Goal: Find specific page/section: Find specific page/section

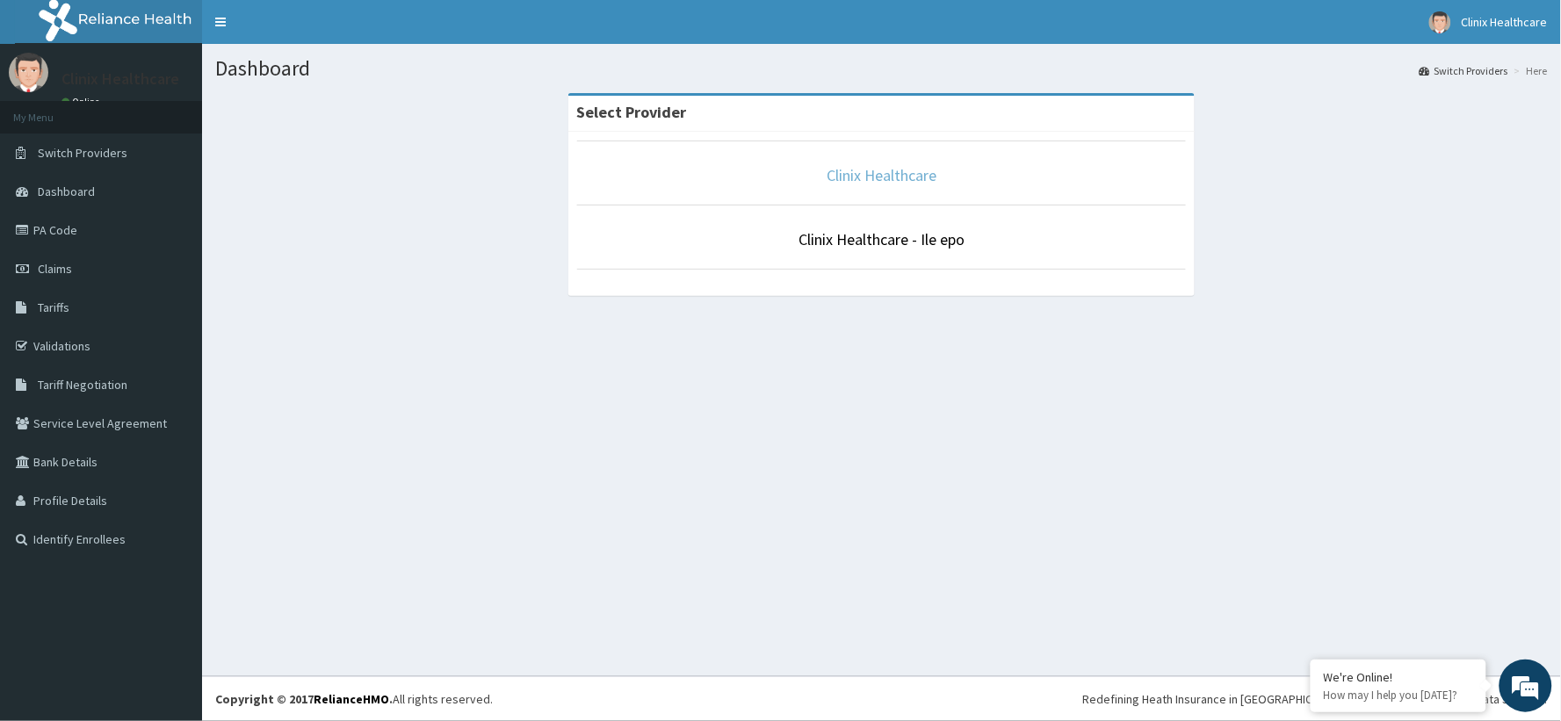
click at [887, 184] on link "Clinix Healthcare" at bounding box center [881, 175] width 110 height 20
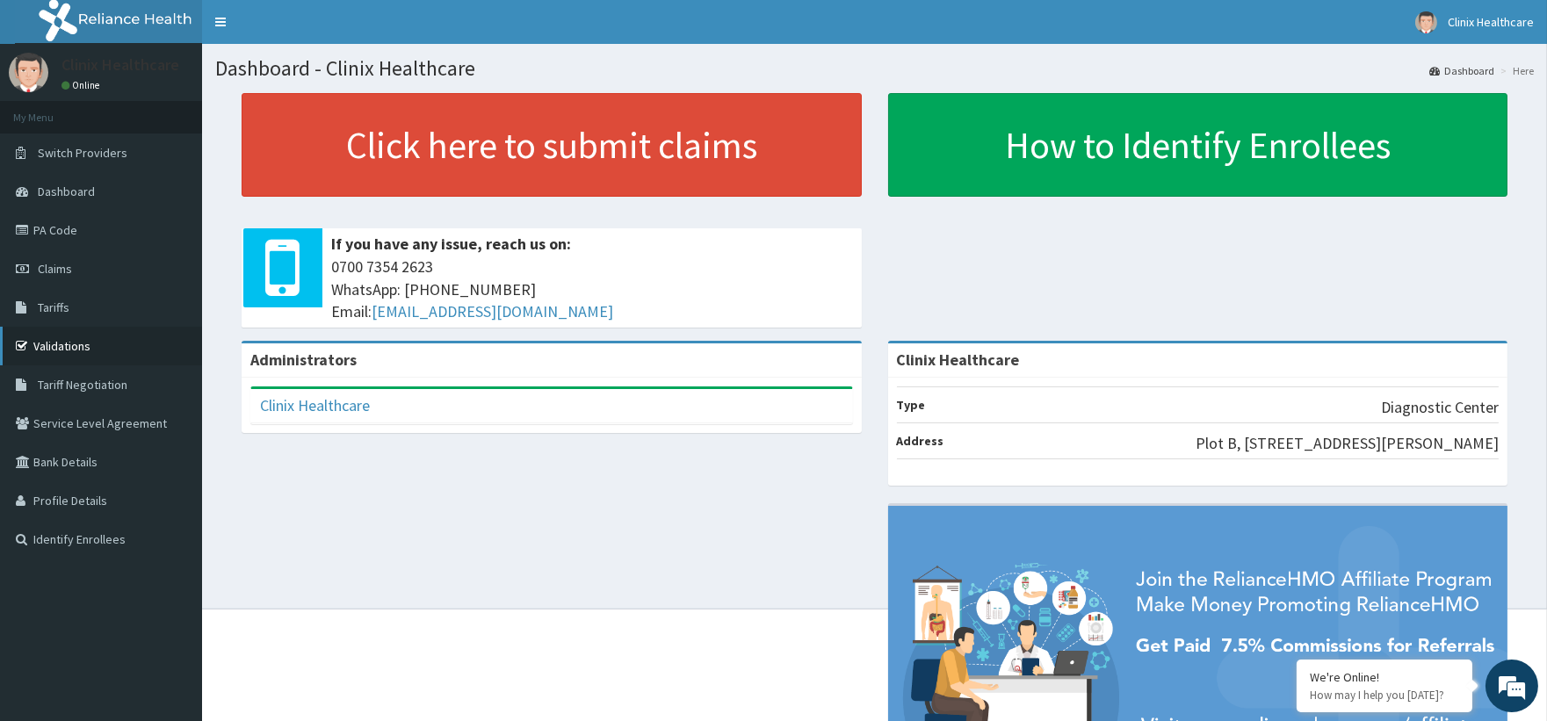
click at [56, 340] on link "Validations" at bounding box center [101, 346] width 202 height 39
